Goal: Information Seeking & Learning: Learn about a topic

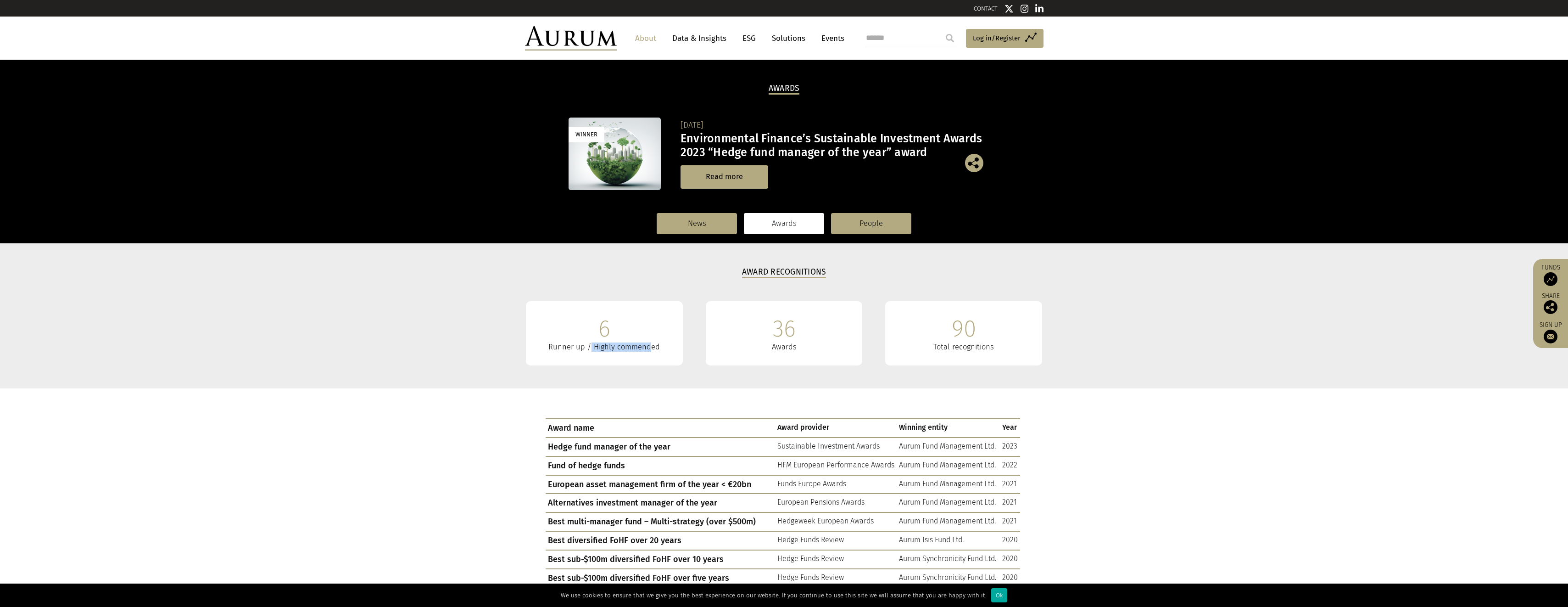
drag, startPoint x: 592, startPoint y: 351, endPoint x: 649, endPoint y: 347, distance: 57.1
click at [649, 347] on div "Runner up / Highly commended" at bounding box center [604, 347] width 130 height 9
click at [720, 34] on link "Data & Insights" at bounding box center [699, 38] width 64 height 17
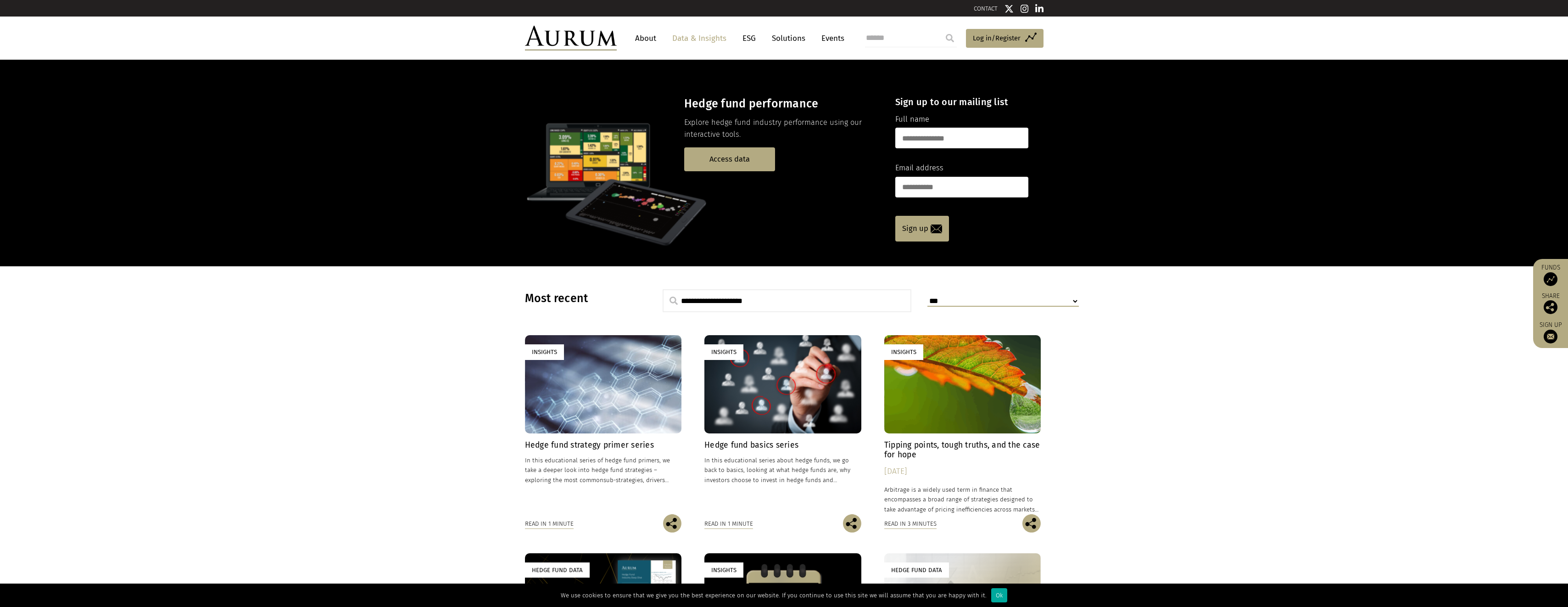
click at [639, 35] on link "About" at bounding box center [646, 38] width 31 height 17
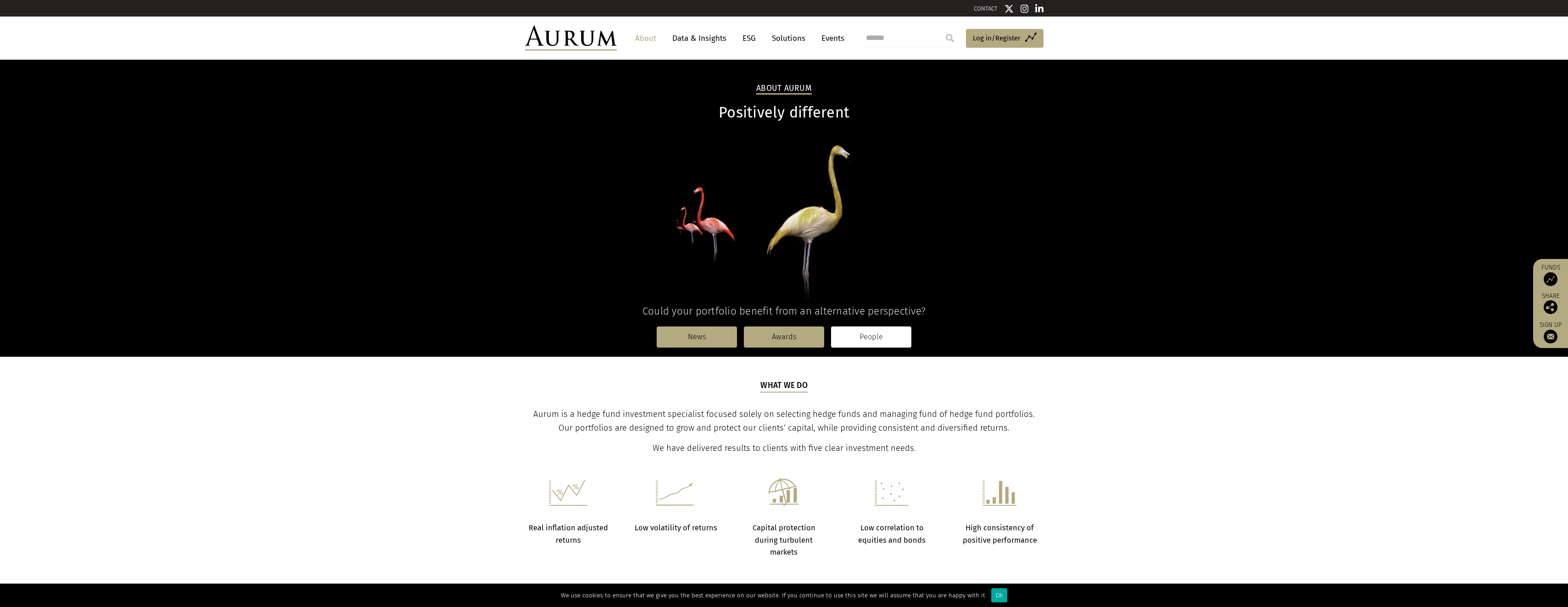
click at [878, 330] on link "People" at bounding box center [871, 337] width 81 height 21
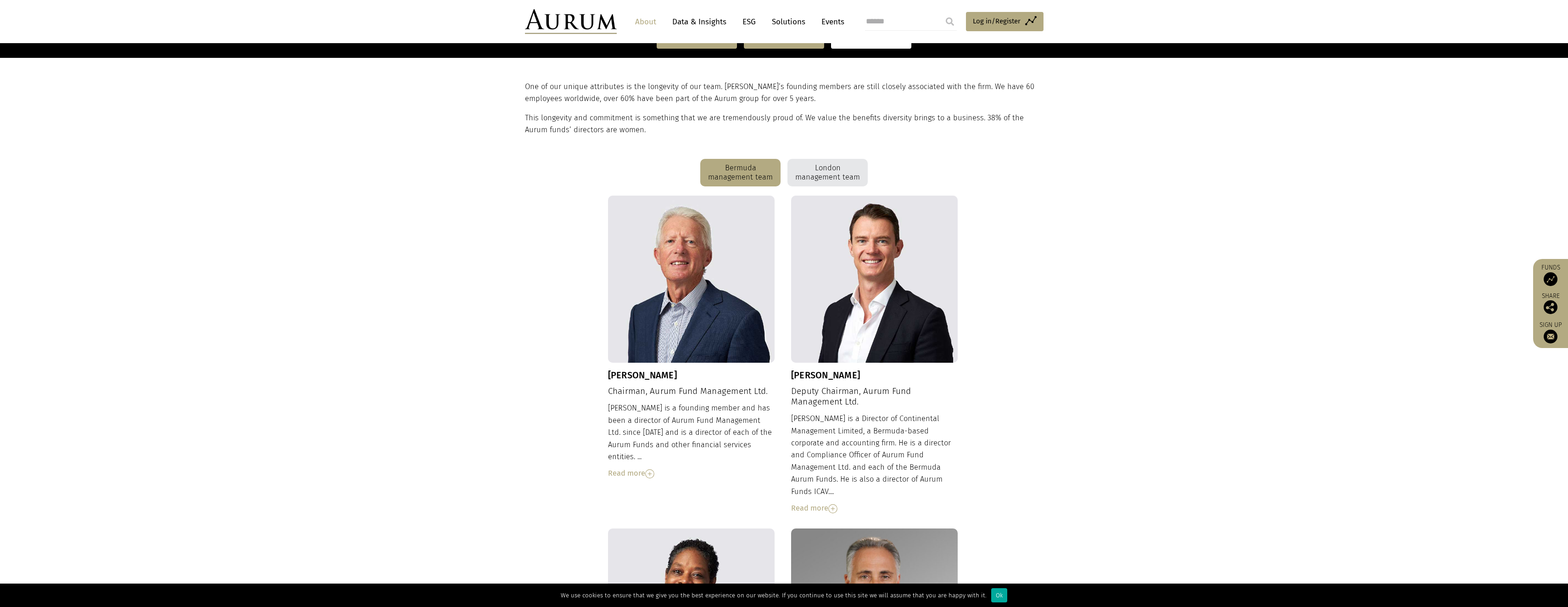
scroll to position [184, 0]
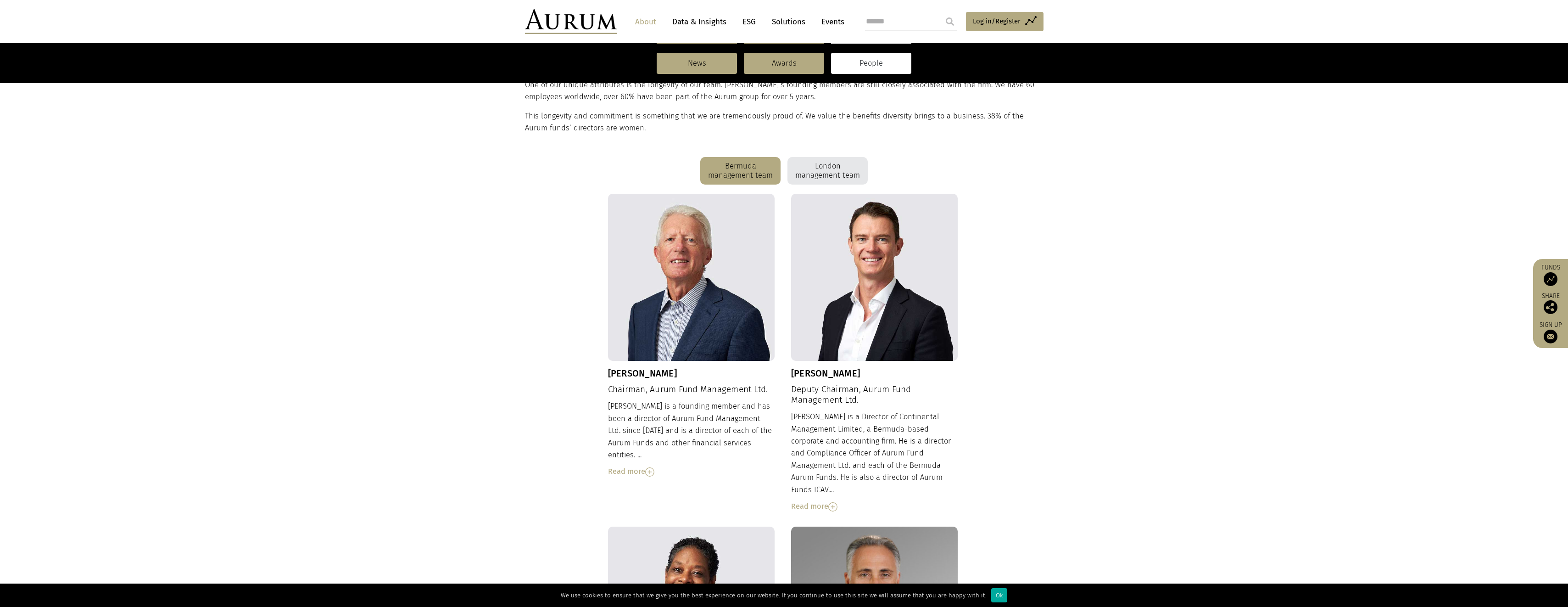
click at [653, 468] on img at bounding box center [649, 472] width 9 height 9
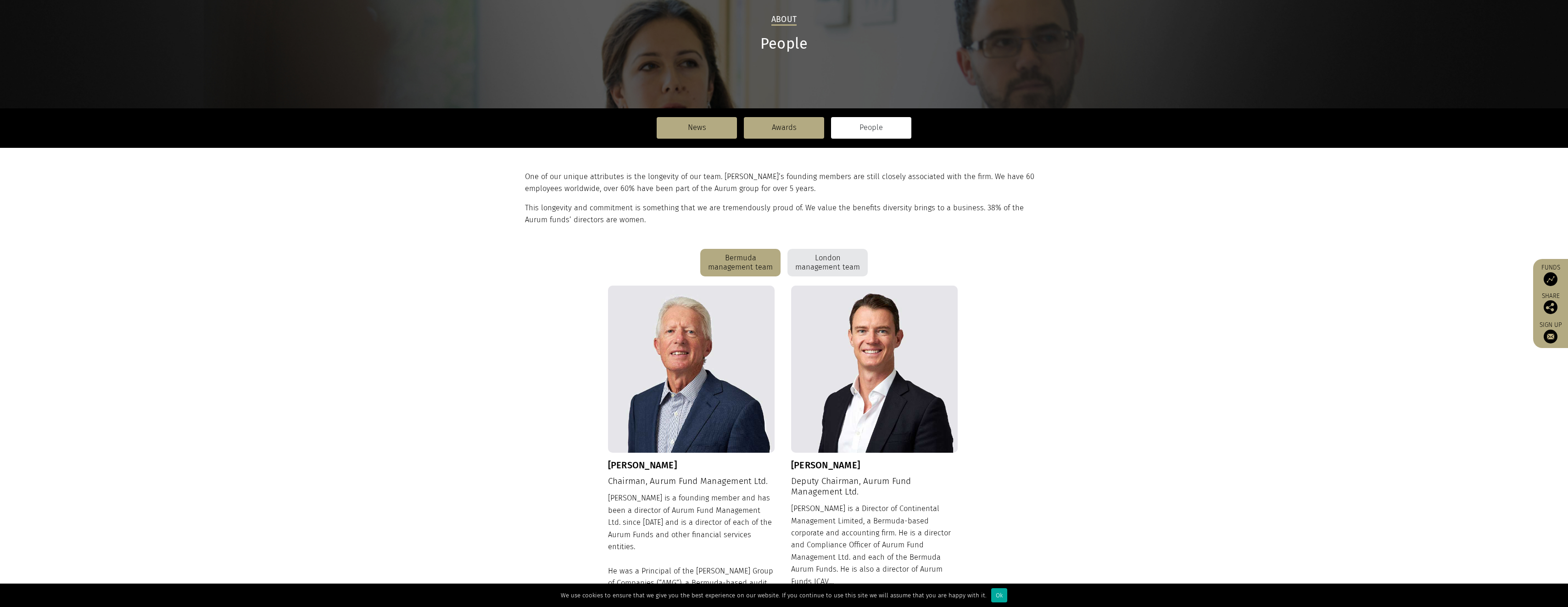
scroll to position [0, 0]
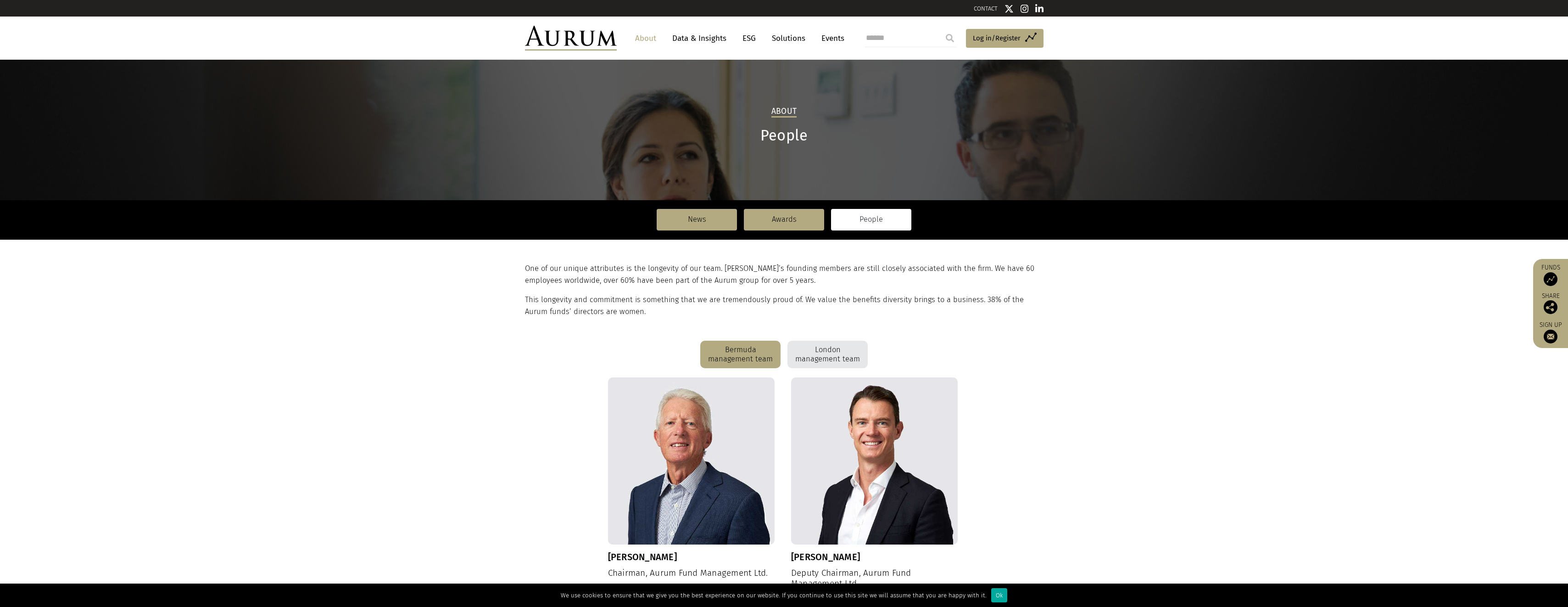
click at [842, 351] on div "London management team" at bounding box center [828, 355] width 81 height 27
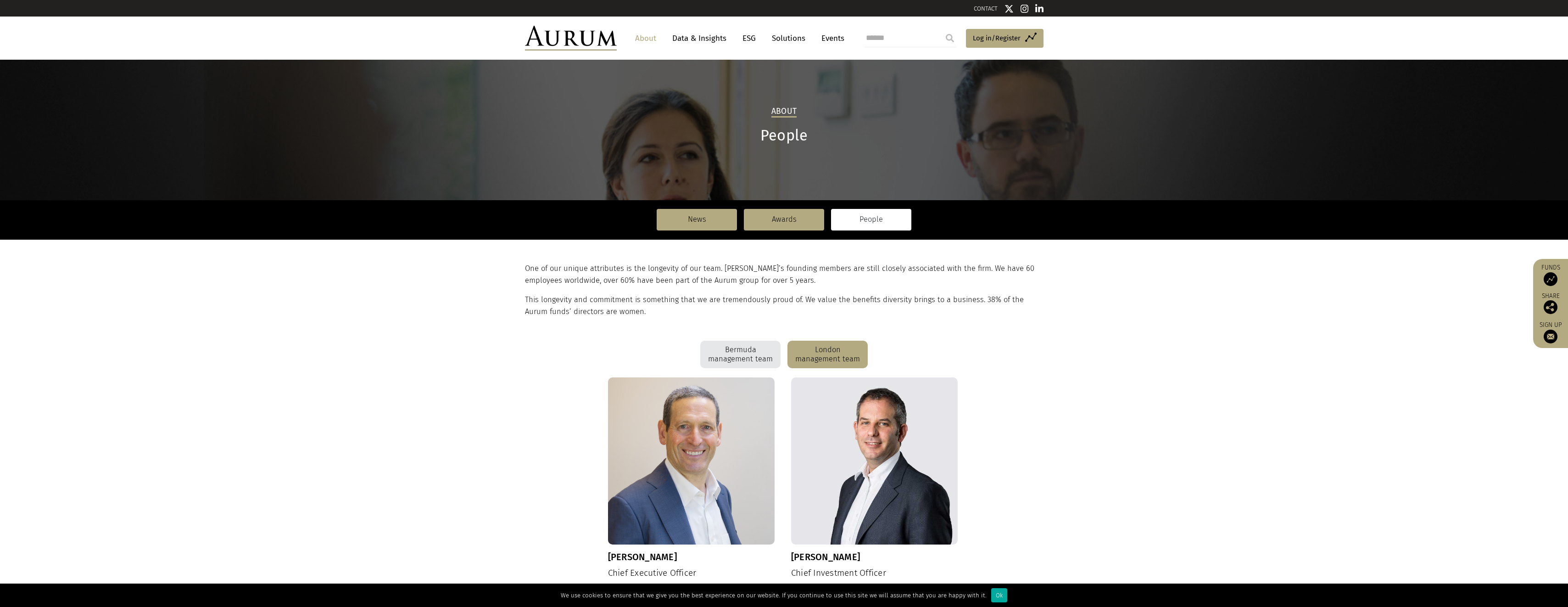
click at [770, 347] on div "Bermuda management team" at bounding box center [740, 355] width 81 height 27
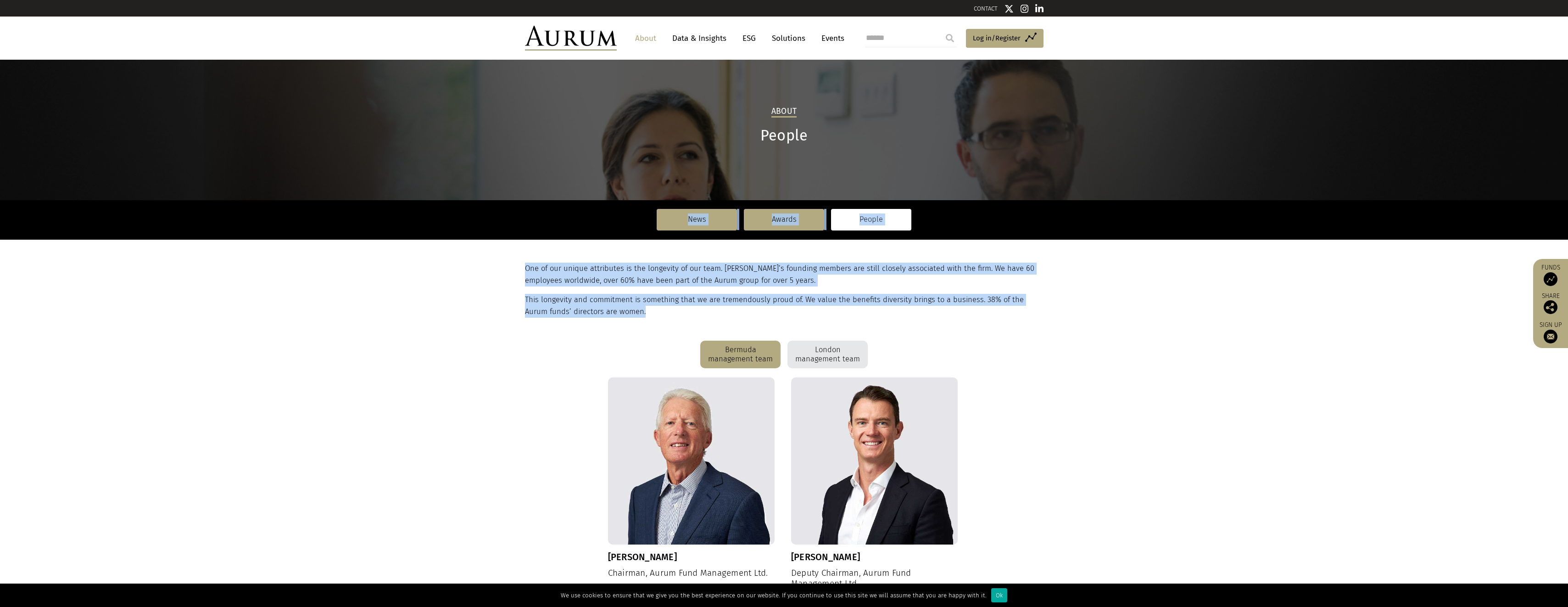
drag, startPoint x: 645, startPoint y: 326, endPoint x: 525, endPoint y: 238, distance: 148.8
drag, startPoint x: 525, startPoint y: 238, endPoint x: 554, endPoint y: 285, distance: 55.2
click at [554, 285] on p "One of our unique attributes is the longevity of our team. Aurum’s founding mem…" at bounding box center [783, 275] width 516 height 24
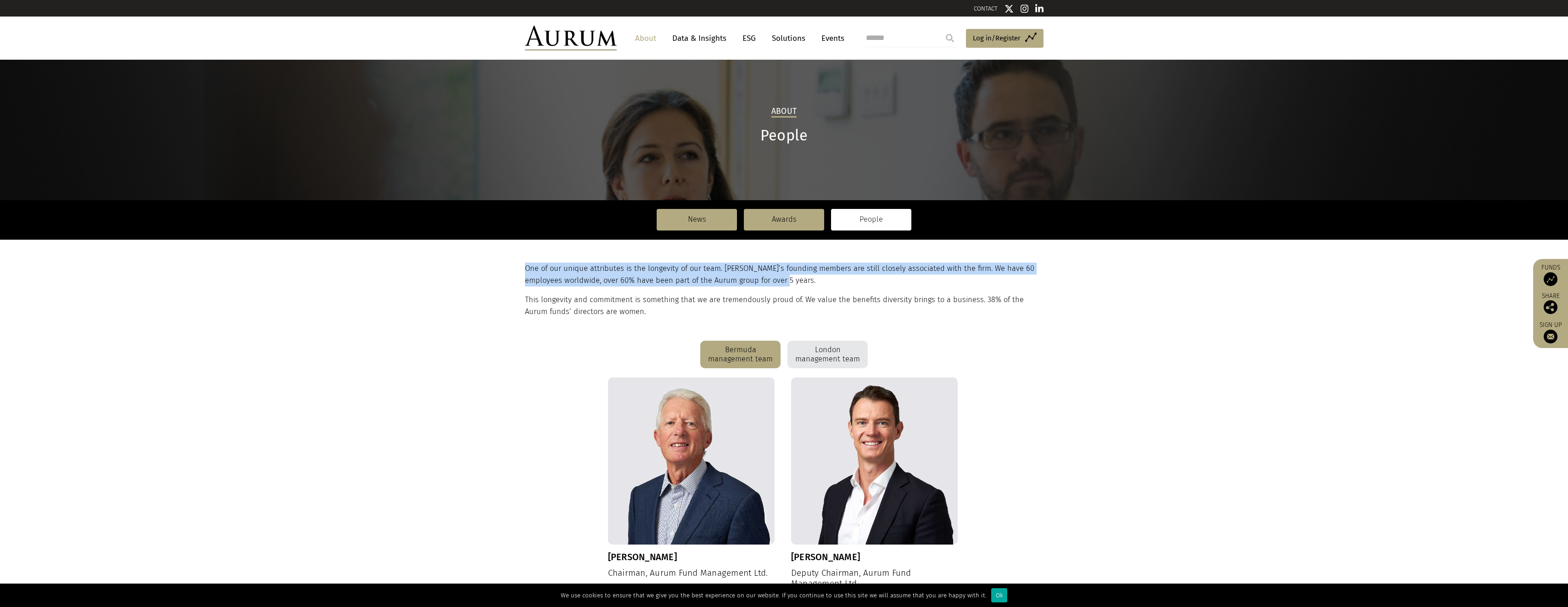
drag, startPoint x: 744, startPoint y: 264, endPoint x: 819, endPoint y: 277, distance: 76.1
click at [819, 277] on section "One of our unique attributes is the longevity of our team. Aurum’s founding mem…" at bounding box center [784, 290] width 1568 height 102
click at [819, 277] on p "One of our unique attributes is the longevity of our team. Aurum’s founding mem…" at bounding box center [783, 275] width 516 height 24
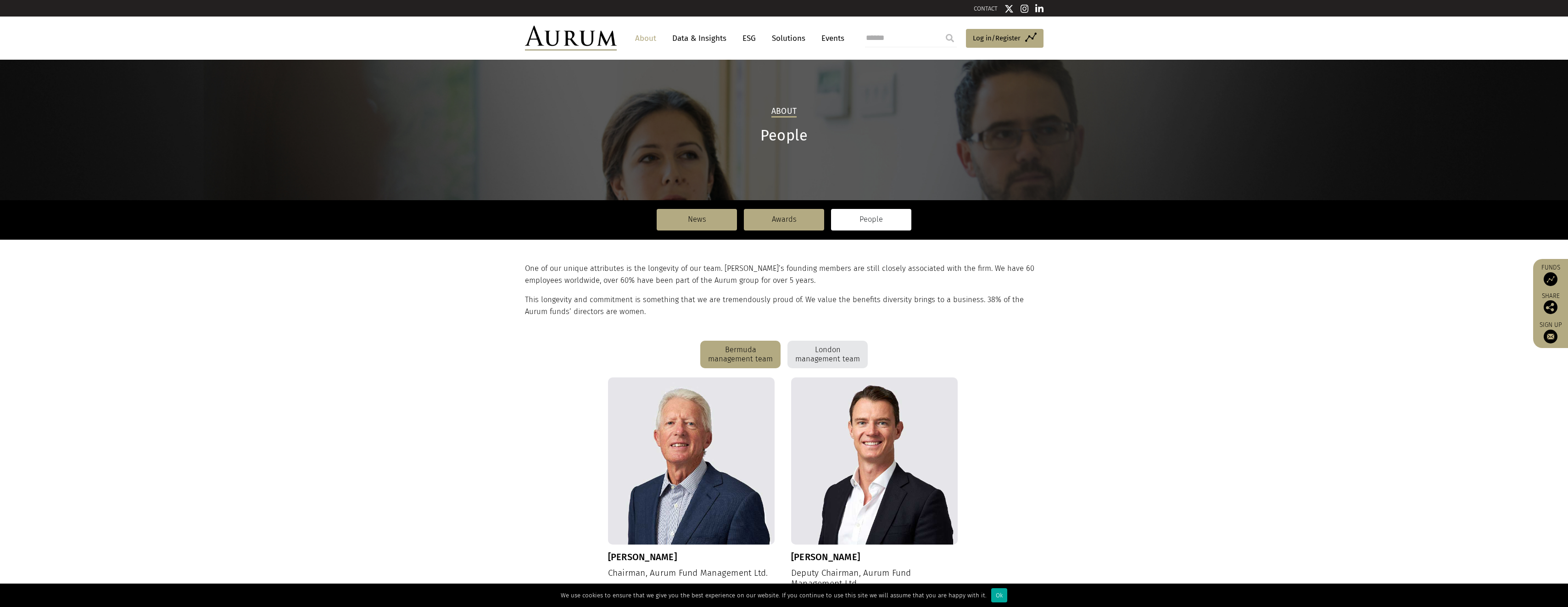
click at [836, 351] on div "London management team" at bounding box center [828, 355] width 81 height 27
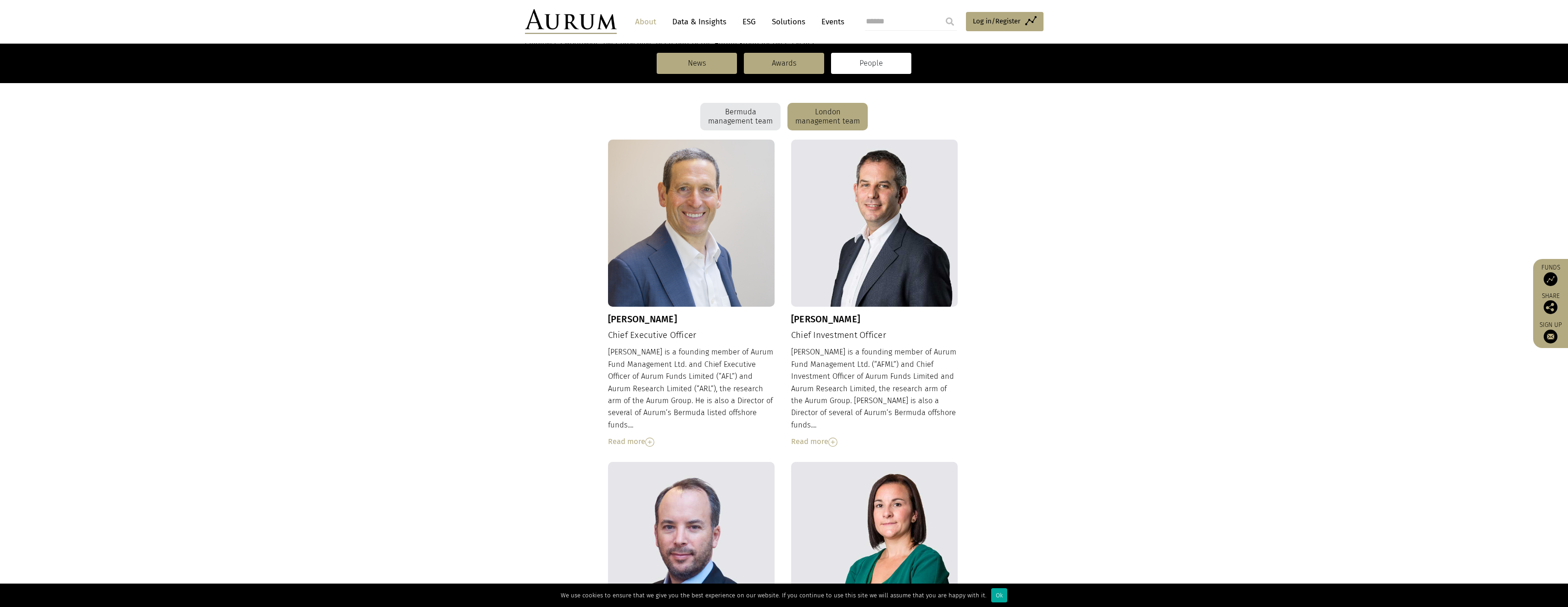
scroll to position [276, 0]
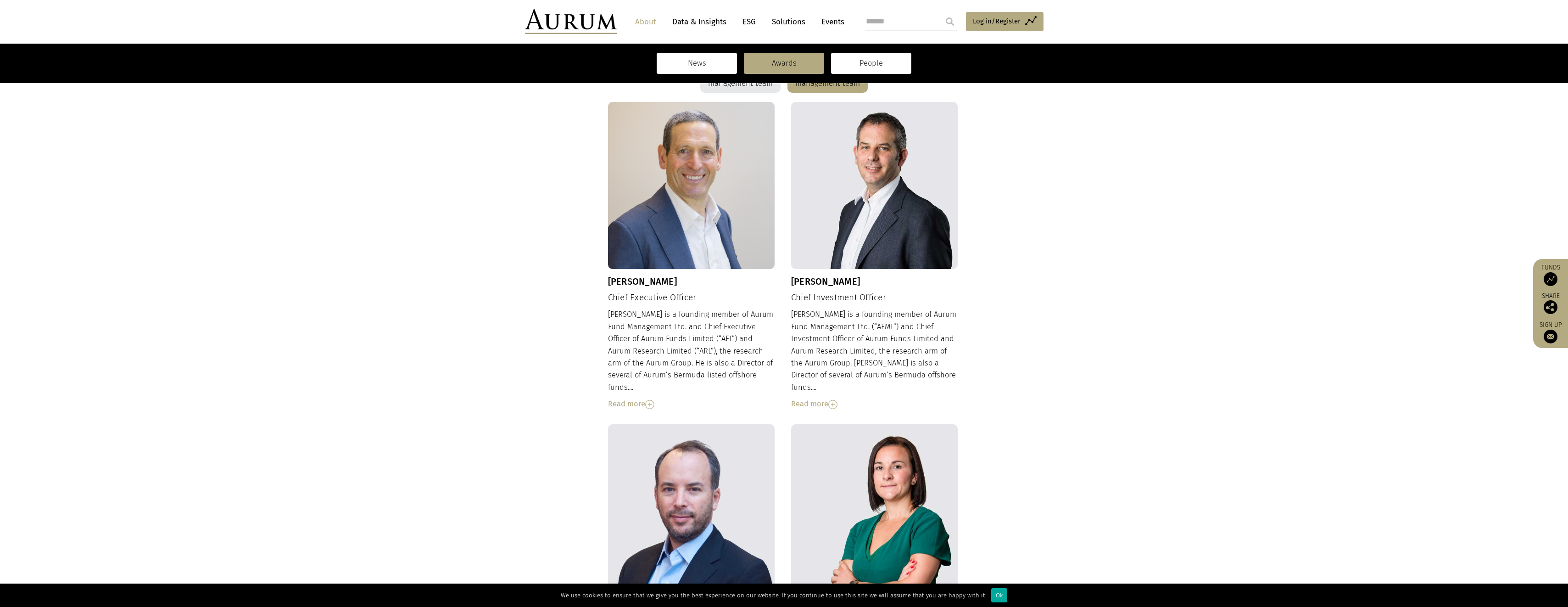
click at [678, 69] on link "News" at bounding box center [697, 63] width 81 height 21
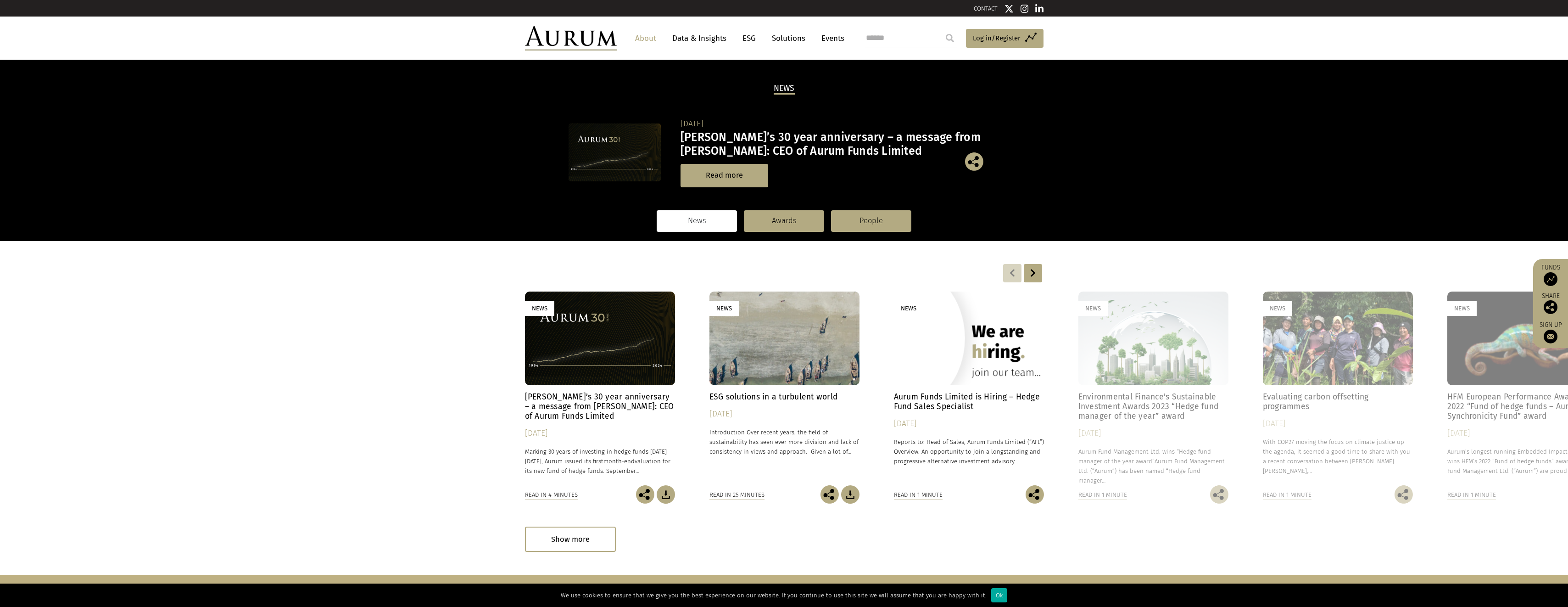
click at [703, 234] on nav "News Awards People" at bounding box center [785, 220] width 519 height 39
click at [556, 405] on h4 "Aurum’s 30 year anniversary – a message from Kevin Gundle: CEO of Aurum Funds L…" at bounding box center [600, 406] width 150 height 29
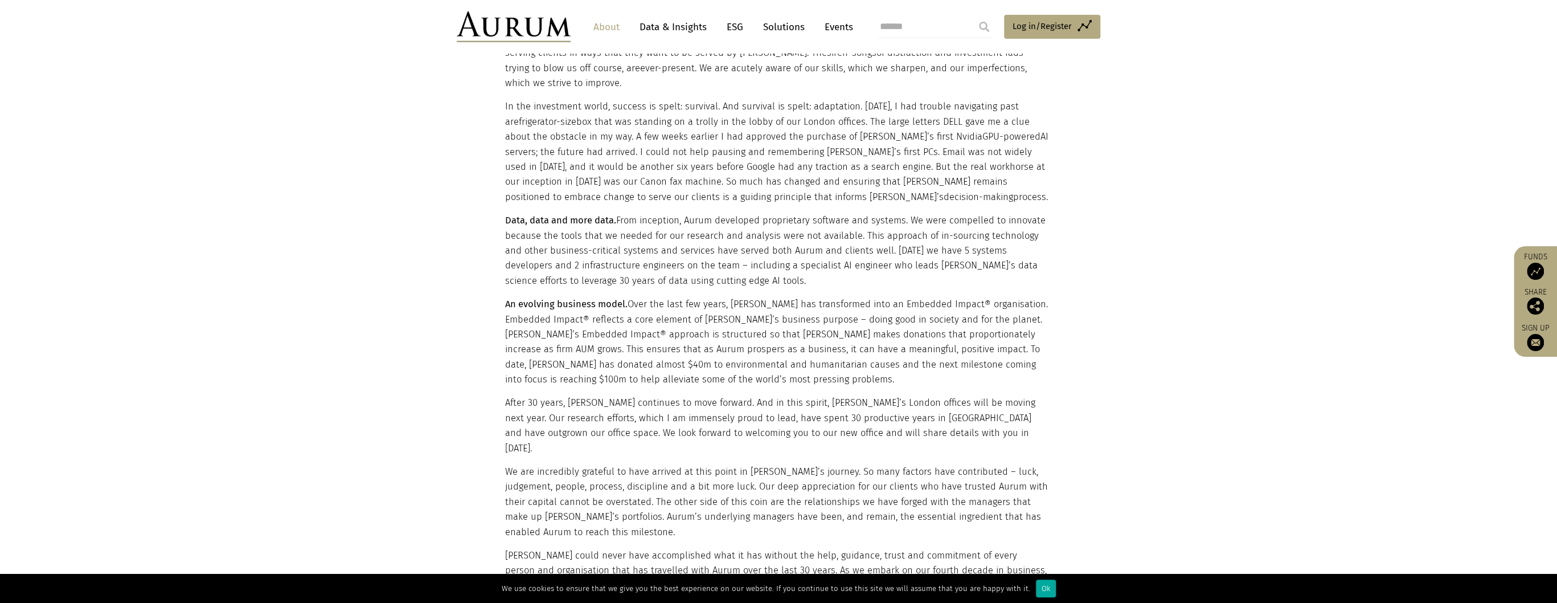
scroll to position [638, 0]
drag, startPoint x: 649, startPoint y: 337, endPoint x: 873, endPoint y: 333, distance: 223.9
click at [873, 333] on p "An evolving business model. Over the last few years, [PERSON_NAME] has transfor…" at bounding box center [777, 337] width 544 height 90
drag, startPoint x: 873, startPoint y: 333, endPoint x: 873, endPoint y: 340, distance: 7.4
click at [873, 340] on p "An evolving business model. Over the last few years, [PERSON_NAME] has transfor…" at bounding box center [777, 337] width 544 height 90
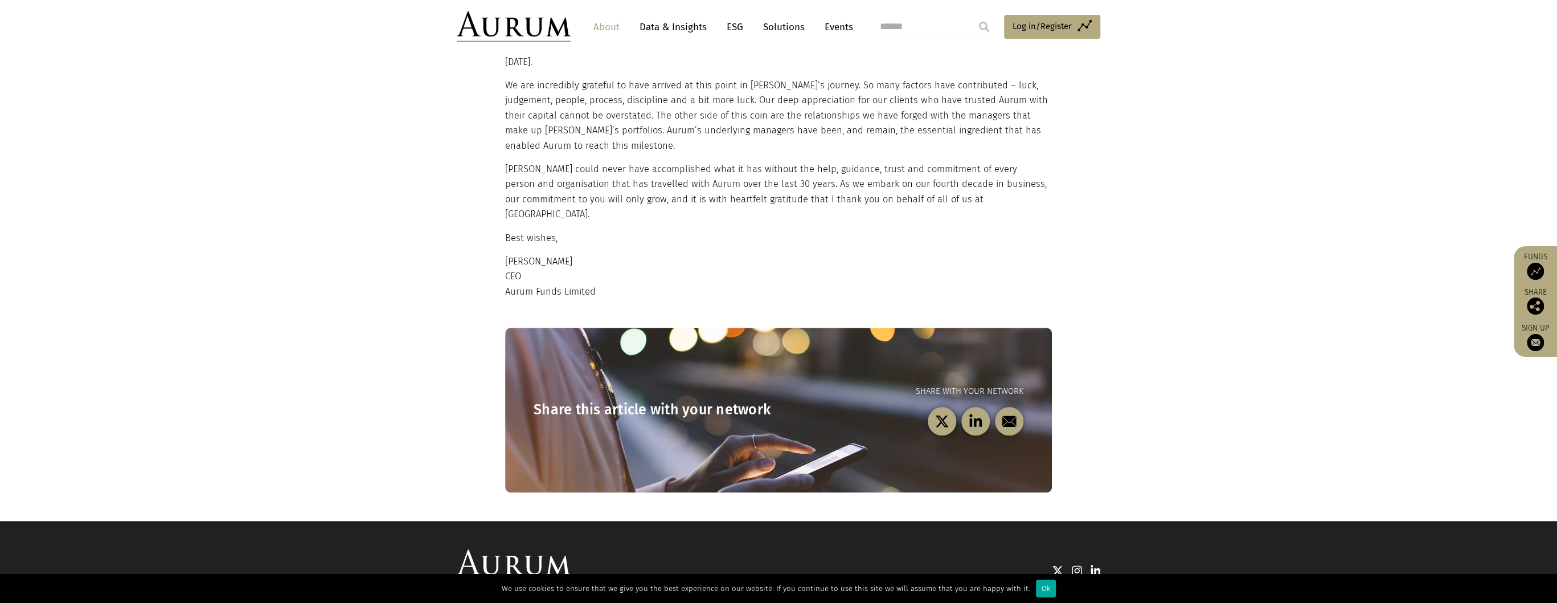
scroll to position [1028, 0]
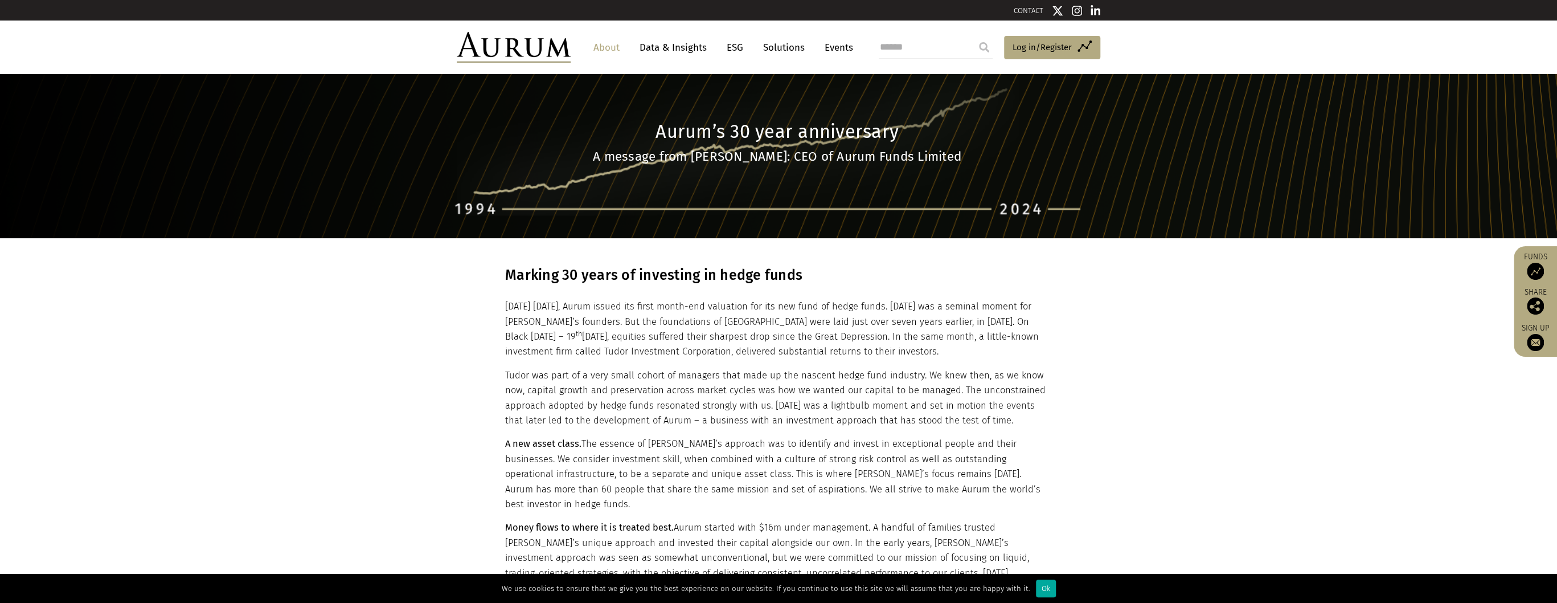
click at [530, 47] on img at bounding box center [514, 47] width 114 height 31
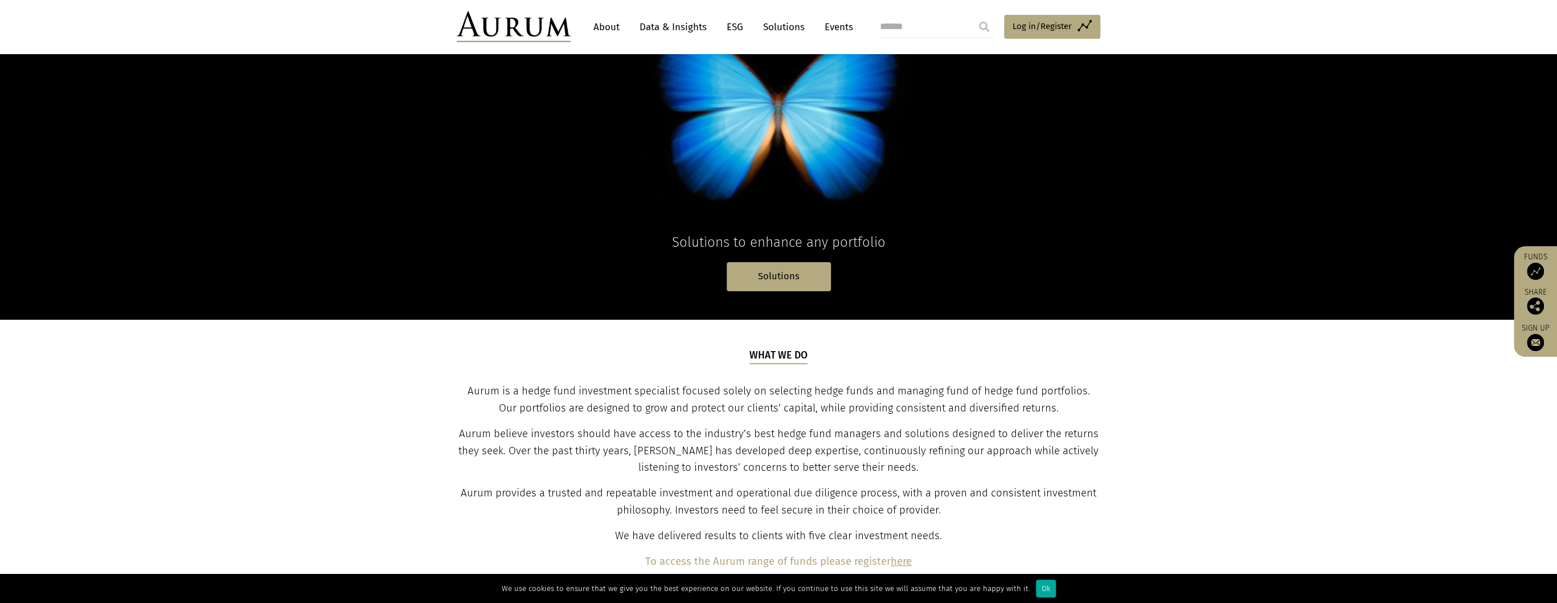
scroll to position [182, 0]
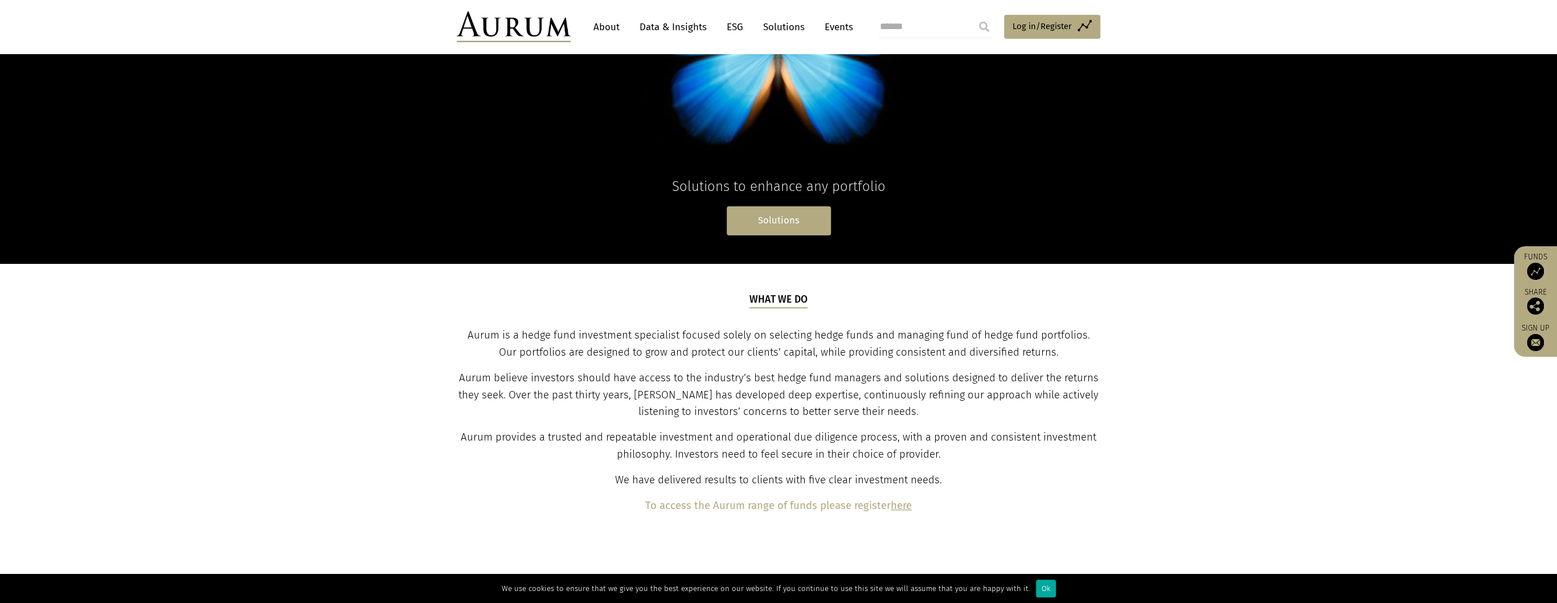
click at [785, 210] on link "Solutions" at bounding box center [779, 220] width 104 height 29
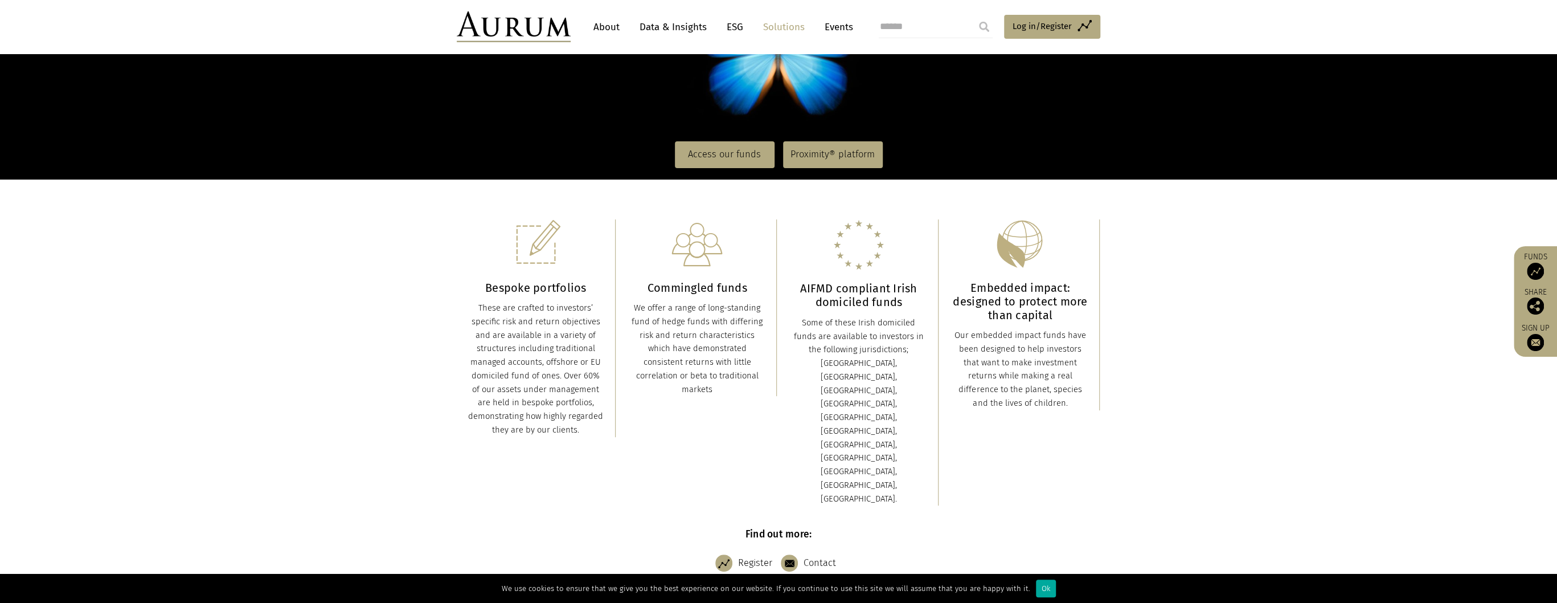
scroll to position [182, 0]
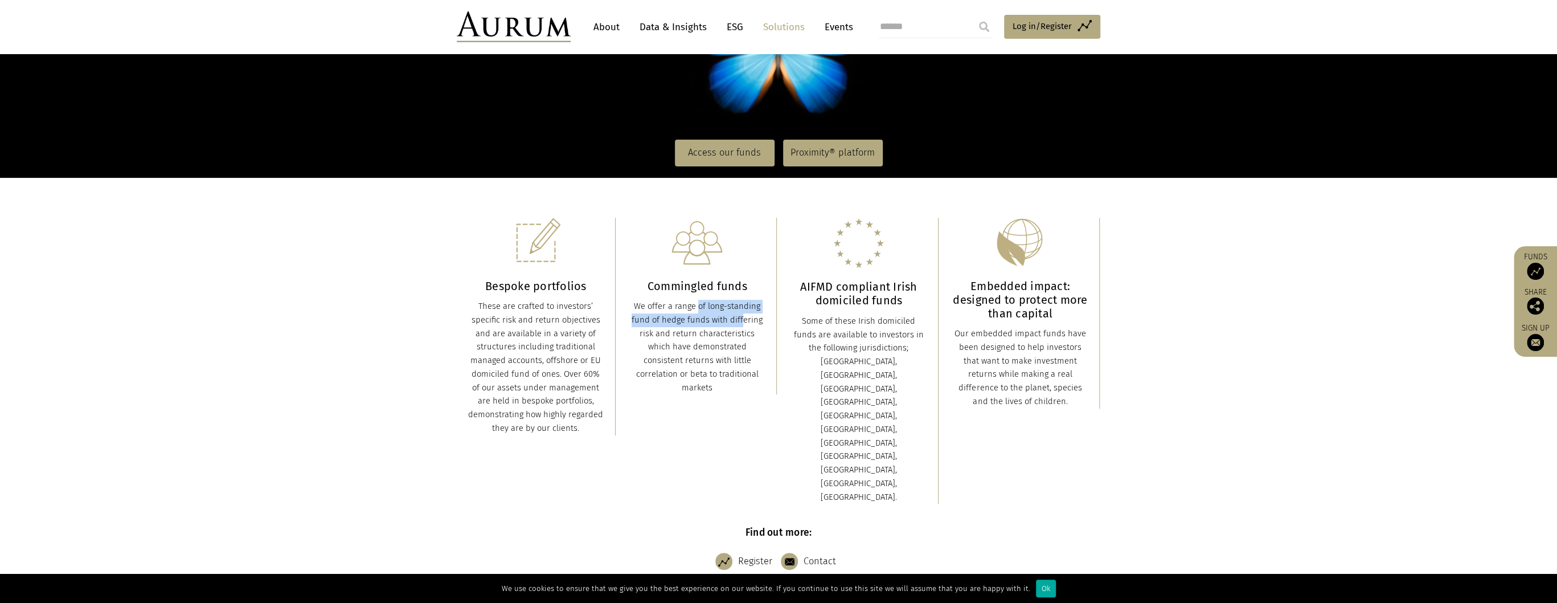
drag, startPoint x: 667, startPoint y: 312, endPoint x: 714, endPoint y: 320, distance: 47.3
click at [714, 320] on div "We offer a range of long-standing fund of hedge funds with differing risk and r…" at bounding box center [698, 347] width 136 height 95
drag, startPoint x: 714, startPoint y: 320, endPoint x: 707, endPoint y: 338, distance: 20.2
click at [707, 338] on div "We offer a range of long-standing fund of hedge funds with differing risk and r…" at bounding box center [698, 347] width 136 height 95
drag, startPoint x: 484, startPoint y: 301, endPoint x: 579, endPoint y: 301, distance: 95.7
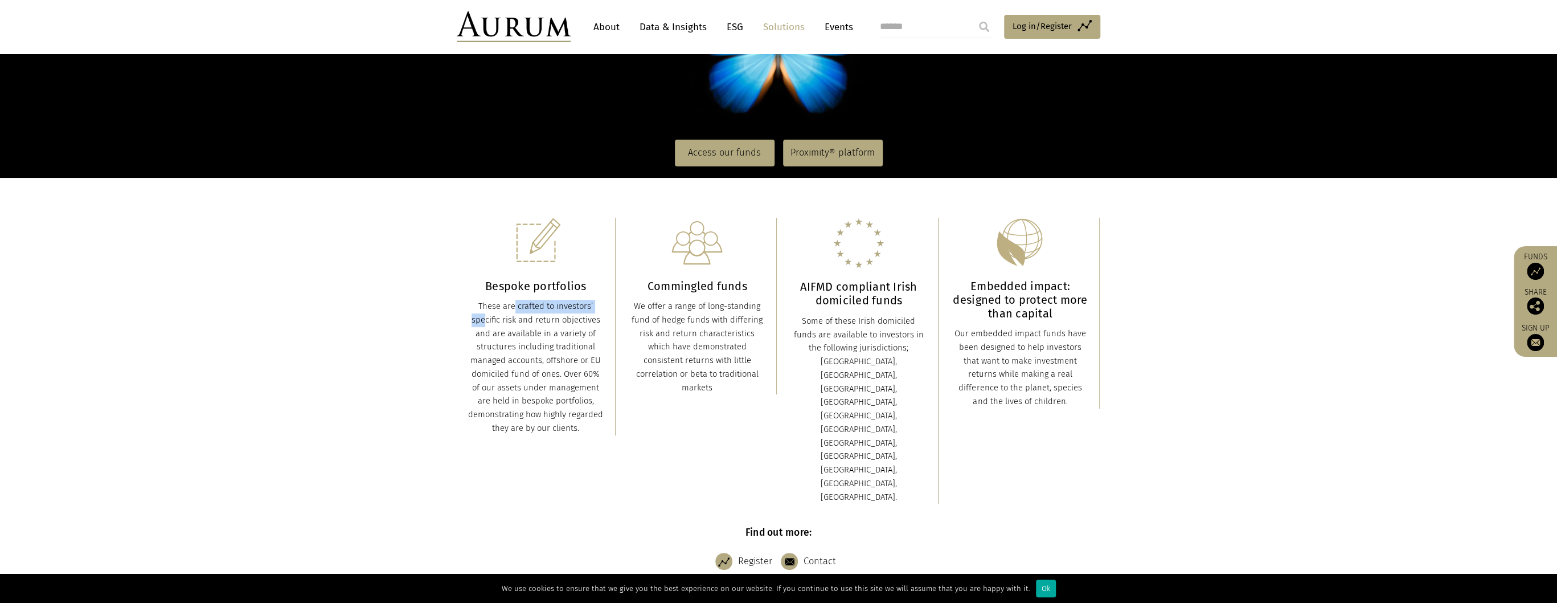
click at [579, 301] on div "These are crafted to investors’ specific risk and return objectives and are ava…" at bounding box center [536, 368] width 136 height 136
drag, startPoint x: 579, startPoint y: 301, endPoint x: 581, endPoint y: 347, distance: 46.7
click at [581, 347] on div "These are crafted to investors’ specific risk and return objectives and are ava…" at bounding box center [536, 368] width 136 height 136
drag, startPoint x: 967, startPoint y: 289, endPoint x: 1062, endPoint y: 326, distance: 101.3
click at [1062, 326] on div "Embedded impact: designed to protect more than capital Our embedded impact fund…" at bounding box center [1021, 313] width 136 height 191
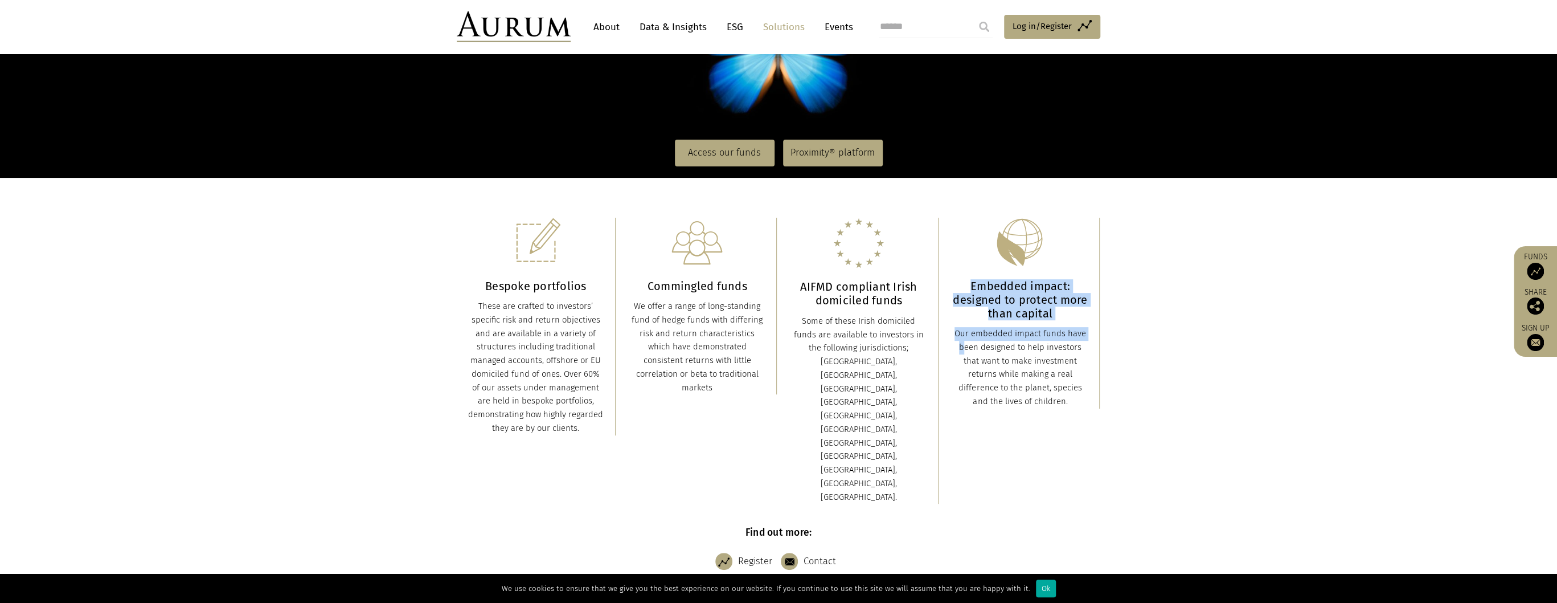
click at [1062, 326] on div "Embedded impact: designed to protect more than capital Our embedded impact fund…" at bounding box center [1021, 313] width 136 height 191
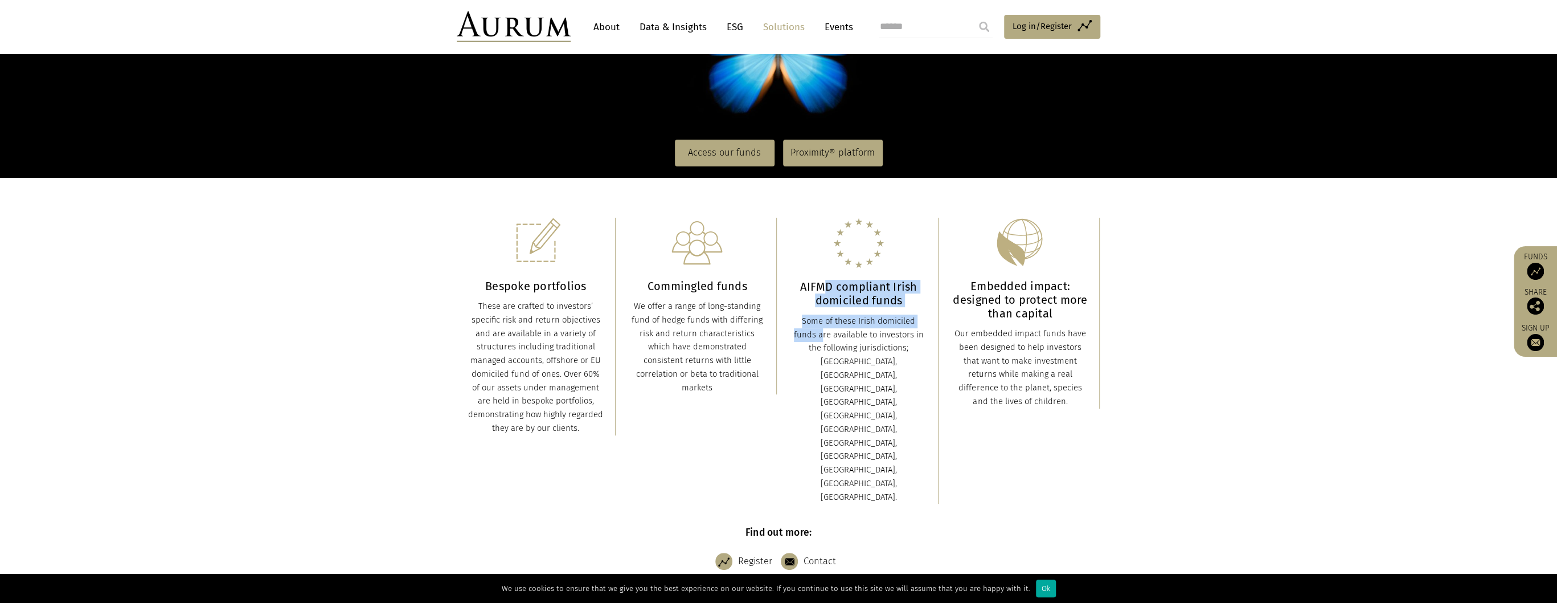
drag, startPoint x: 850, startPoint y: 294, endPoint x: 914, endPoint y: 322, distance: 69.9
click at [914, 322] on div "AIFMD compliant Irish domiciled funds Some of these Irish domiciled funds are a…" at bounding box center [859, 361] width 136 height 286
drag, startPoint x: 914, startPoint y: 322, endPoint x: 903, endPoint y: 338, distance: 18.5
click at [903, 338] on div "Some of these Irish domiciled funds are available to investors in the following…" at bounding box center [859, 409] width 136 height 190
drag, startPoint x: 697, startPoint y: 362, endPoint x: 734, endPoint y: 384, distance: 42.9
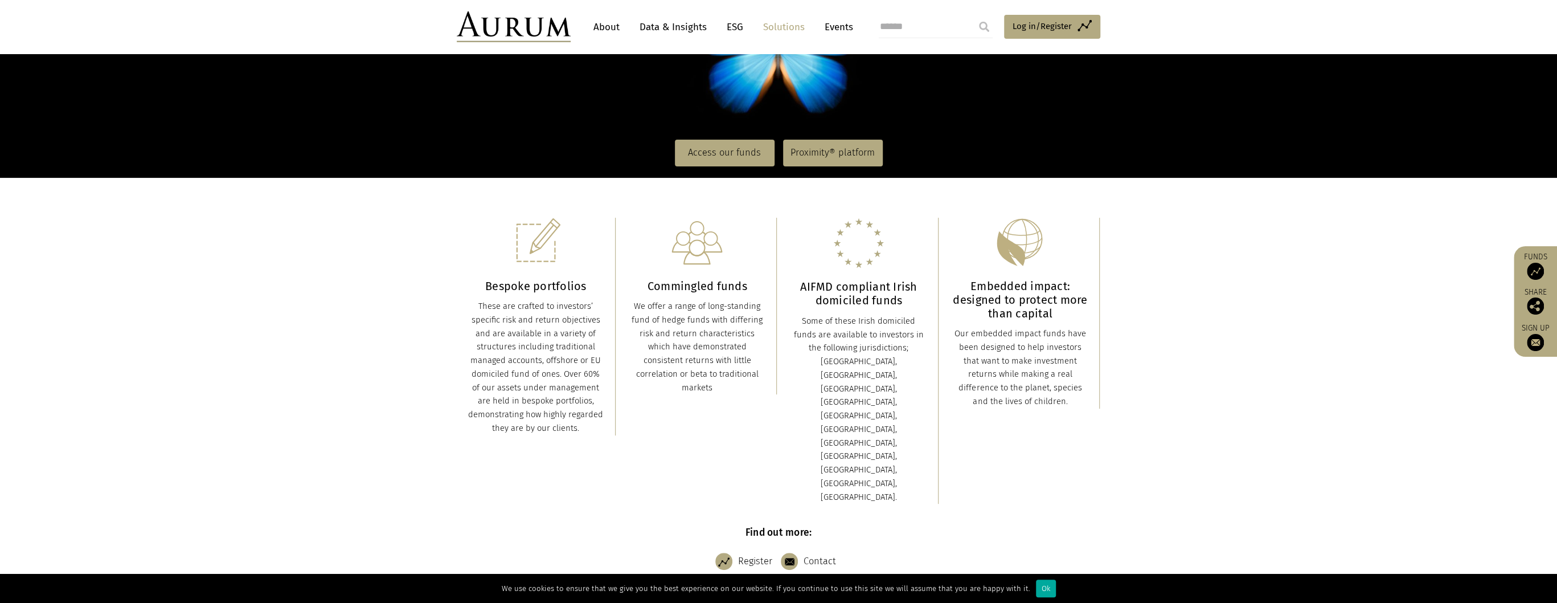
click at [734, 384] on div "We offer a range of long-standing fund of hedge funds with differing risk and r…" at bounding box center [698, 347] width 136 height 95
drag, startPoint x: 734, startPoint y: 384, endPoint x: 738, endPoint y: 391, distance: 8.7
click at [738, 391] on div "We offer a range of long-standing fund of hedge funds with differing risk and r…" at bounding box center [698, 347] width 136 height 95
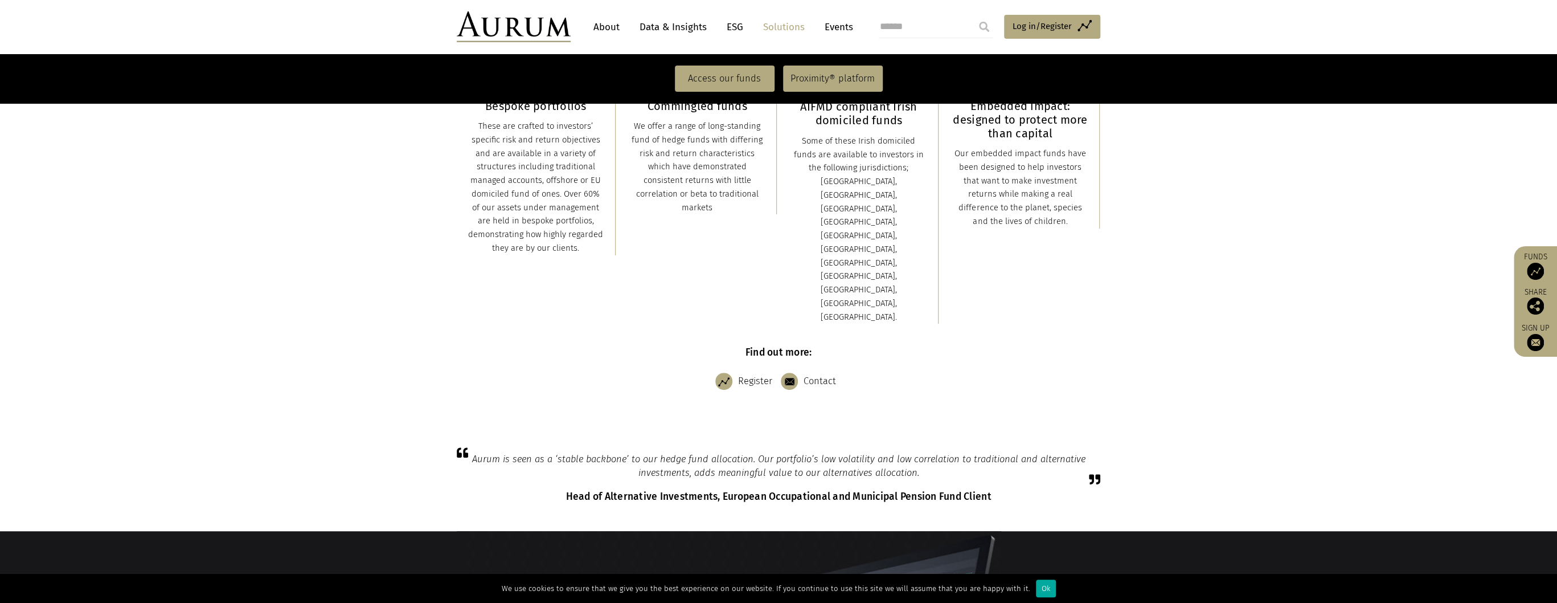
scroll to position [365, 0]
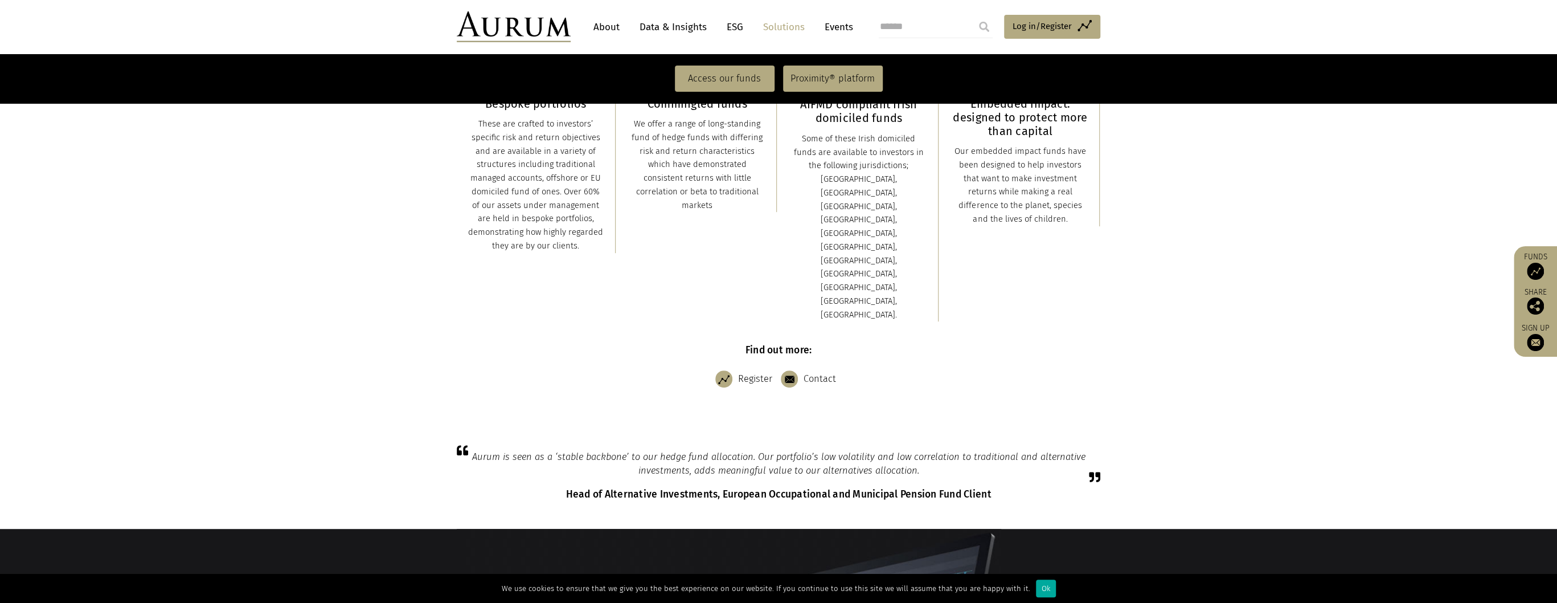
drag, startPoint x: 509, startPoint y: 390, endPoint x: 930, endPoint y: 401, distance: 421.0
click at [930, 450] on blockquote "Aurum is seen as a ‘stable backbone’ to our hedge fund allocation. Our portfoli…" at bounding box center [779, 463] width 644 height 26
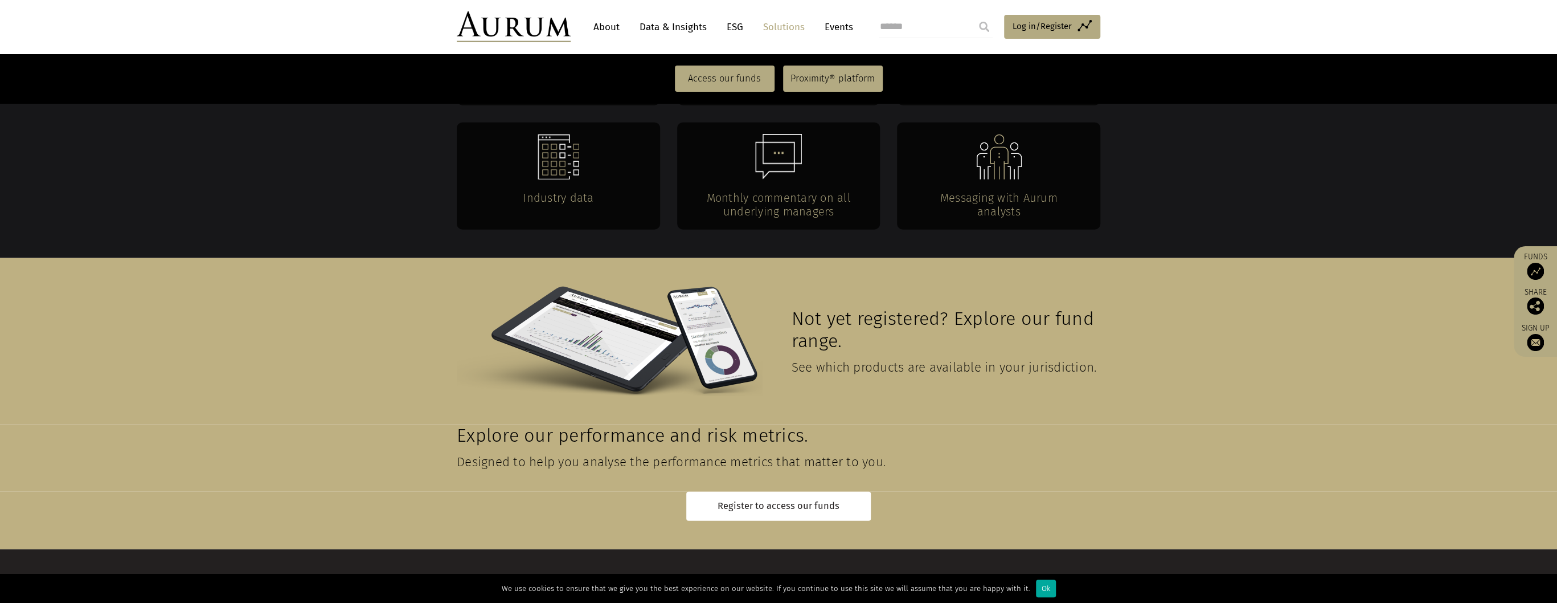
scroll to position [2416, 0]
